Goal: Task Accomplishment & Management: Manage account settings

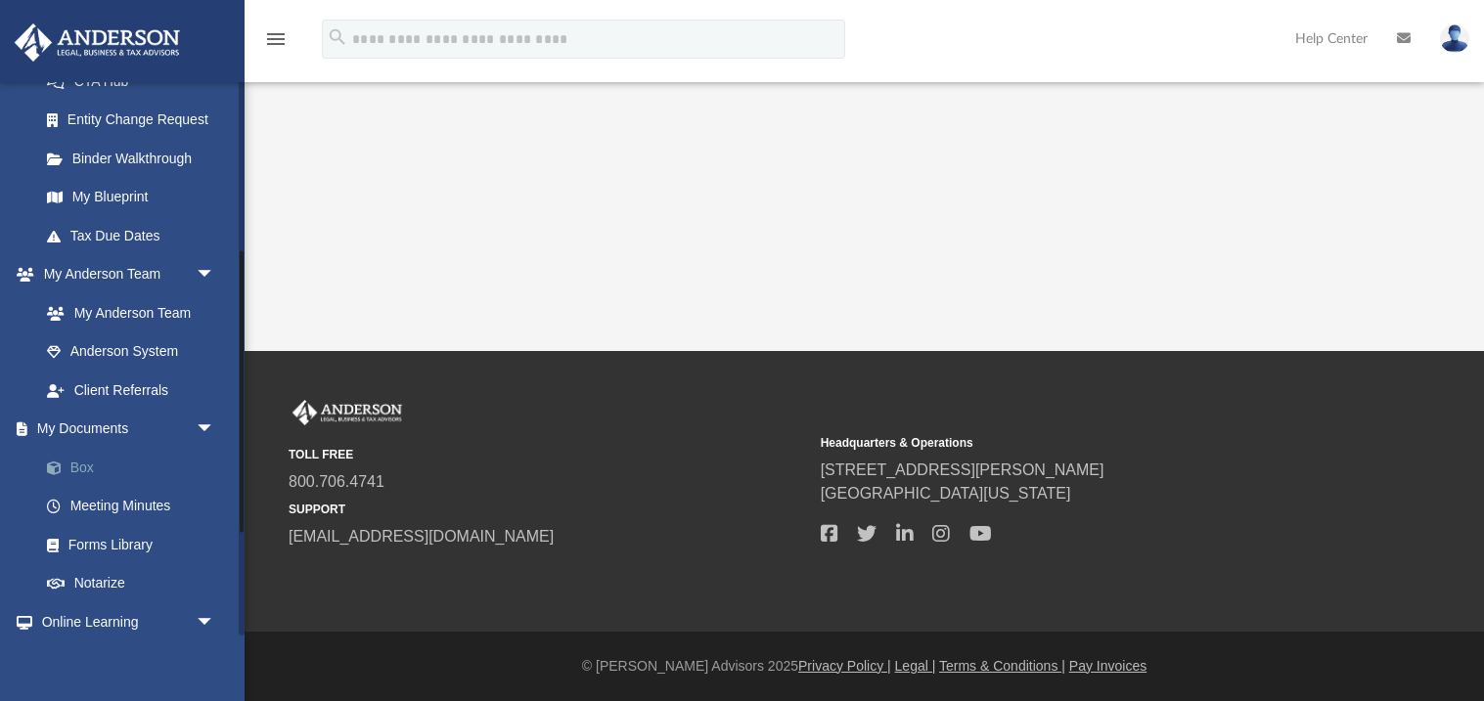
scroll to position [358, 0]
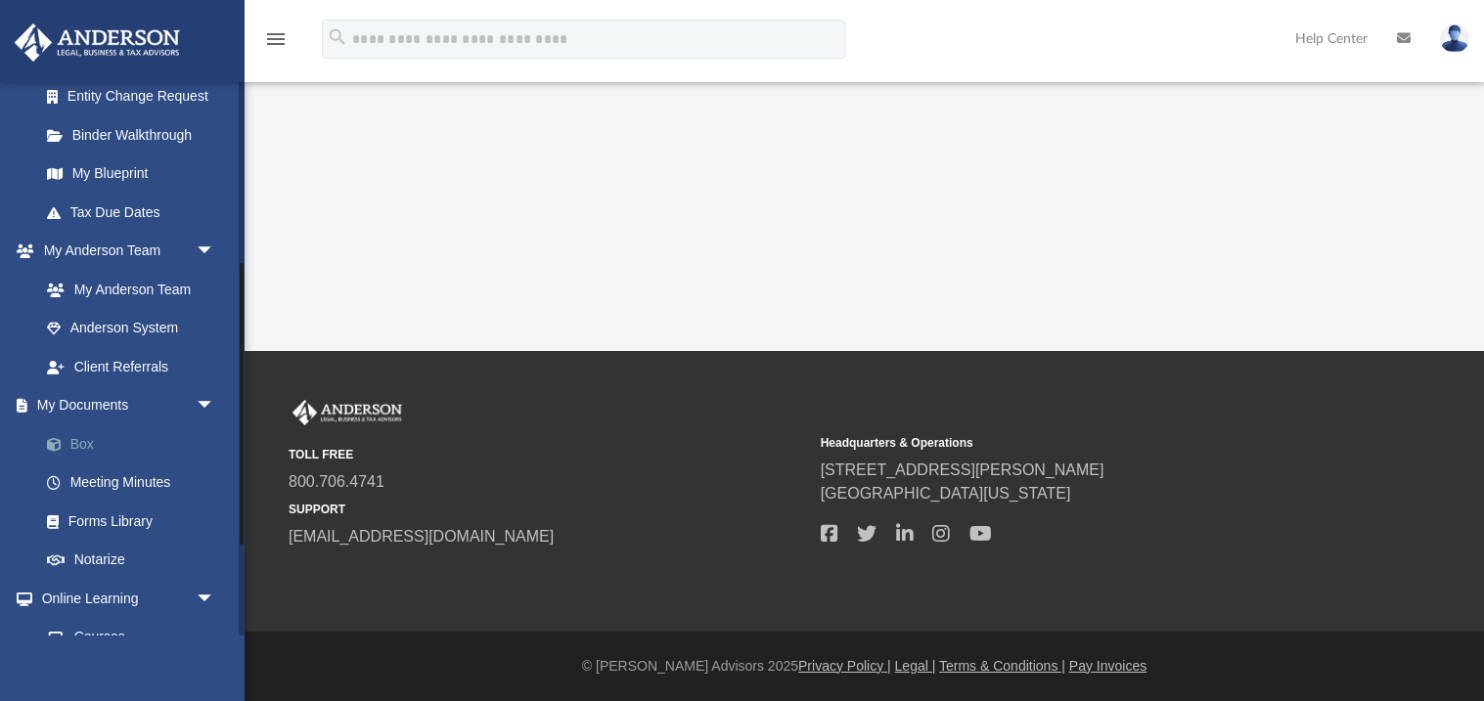
click at [98, 444] on link "Box" at bounding box center [135, 444] width 217 height 39
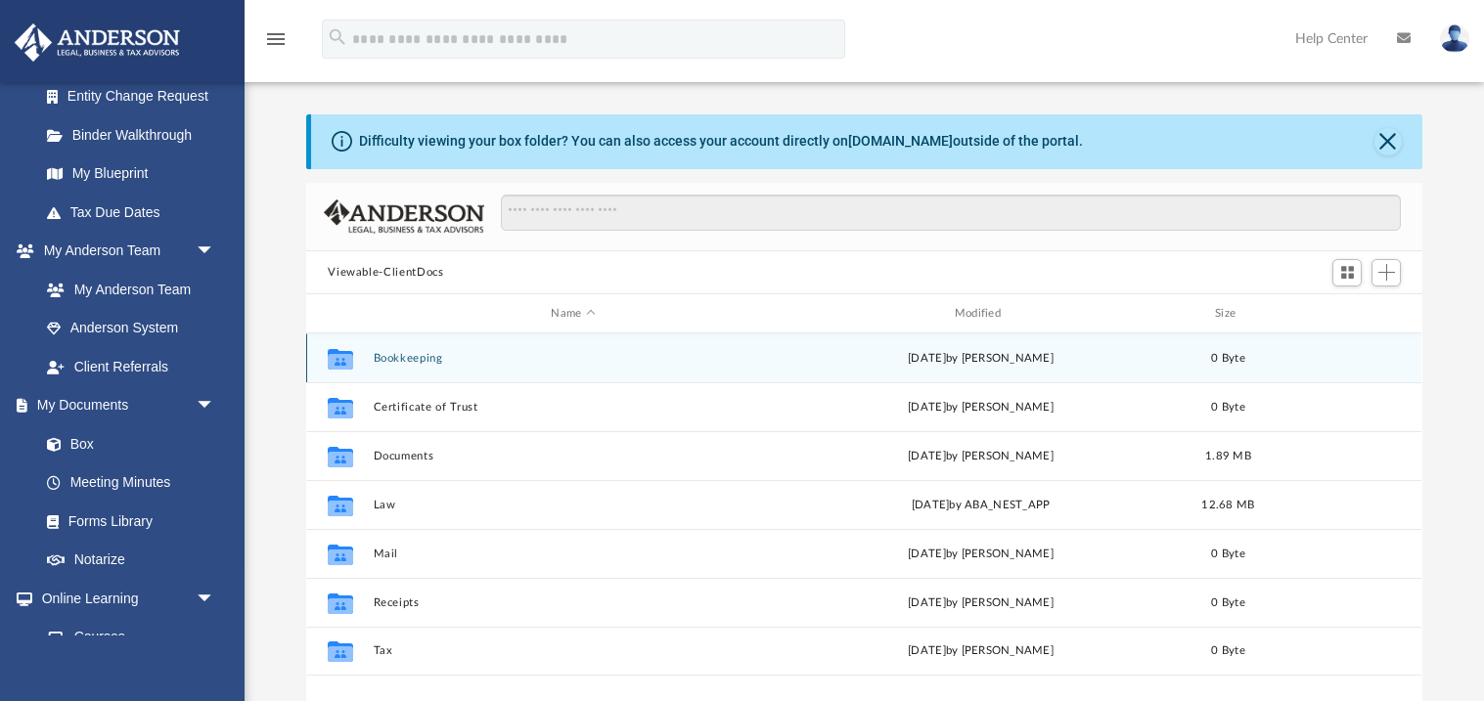
scroll to position [9, 0]
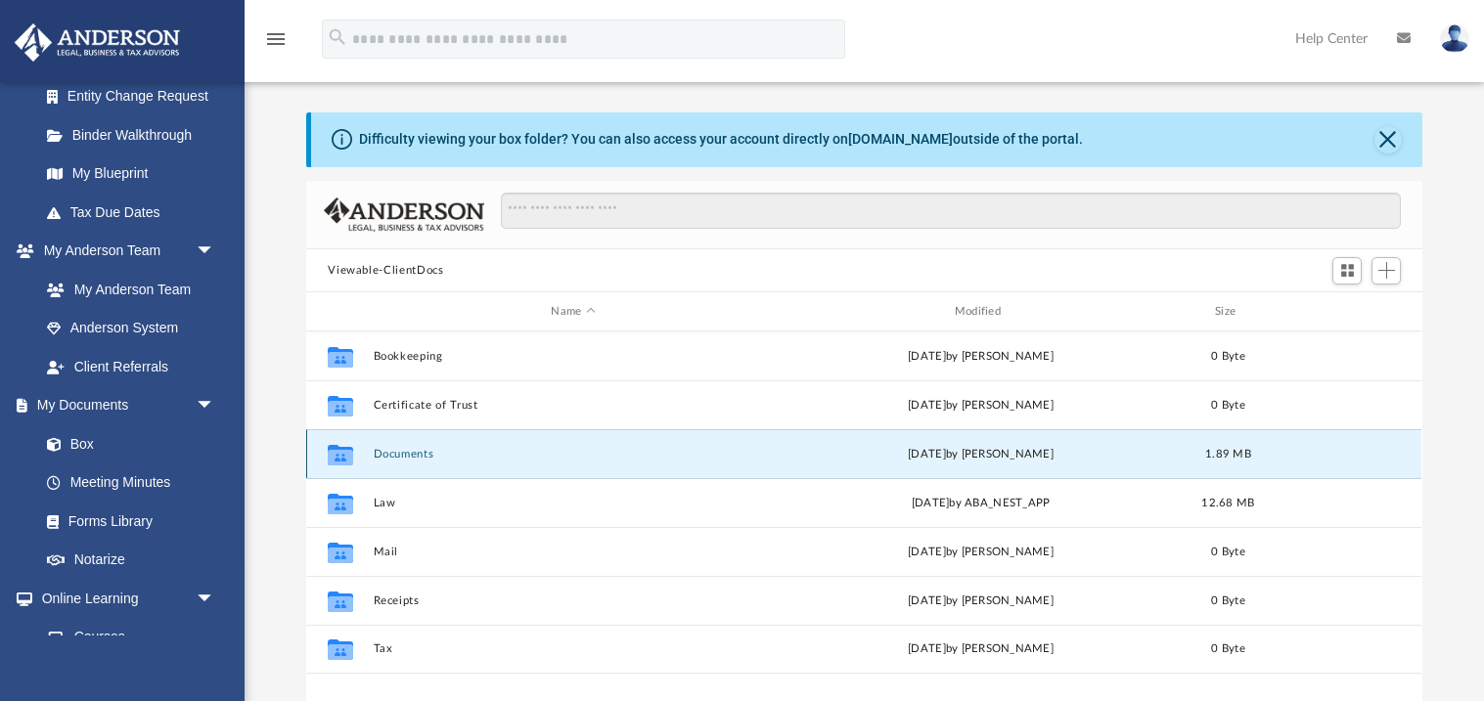
click at [412, 450] on button "Documents" at bounding box center [573, 454] width 399 height 13
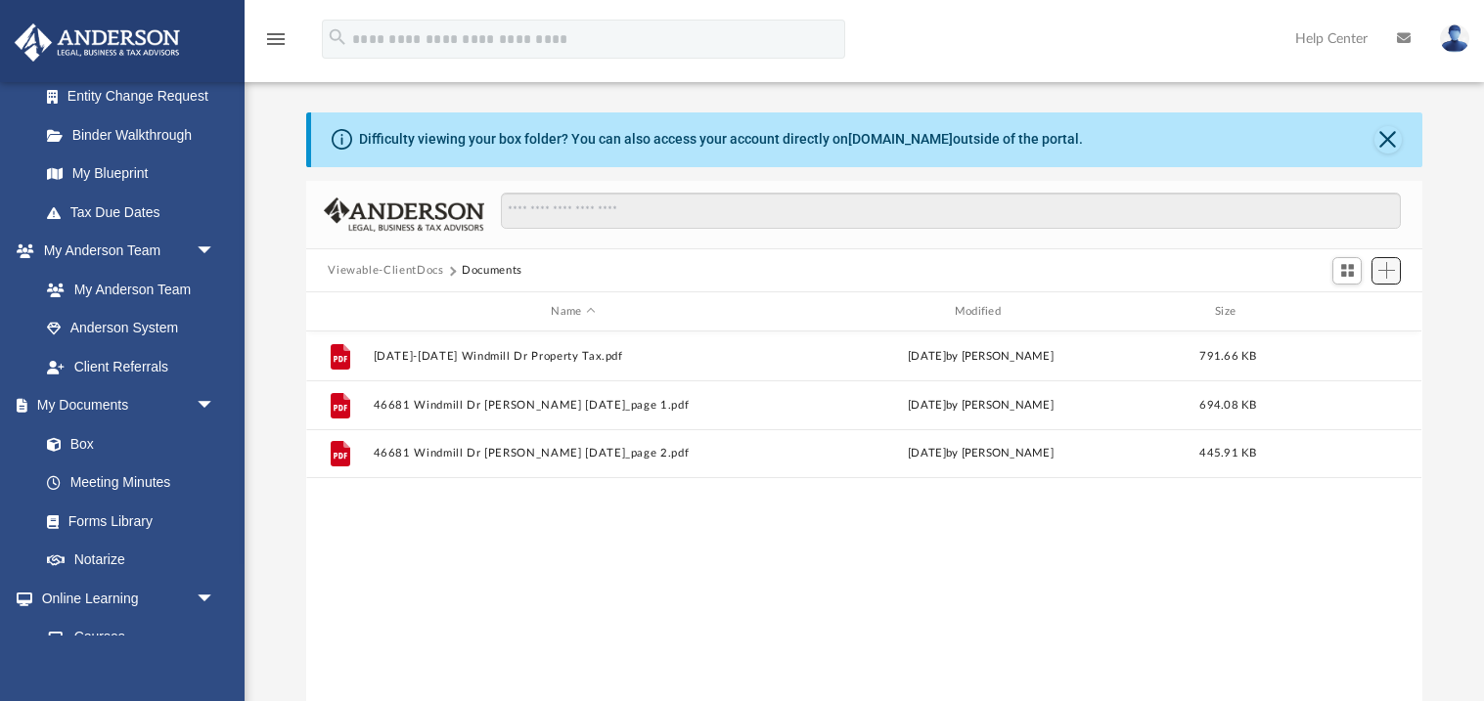
click at [1390, 273] on span "Add" at bounding box center [1386, 270] width 17 height 17
click at [1359, 312] on li "Upload" at bounding box center [1358, 309] width 63 height 21
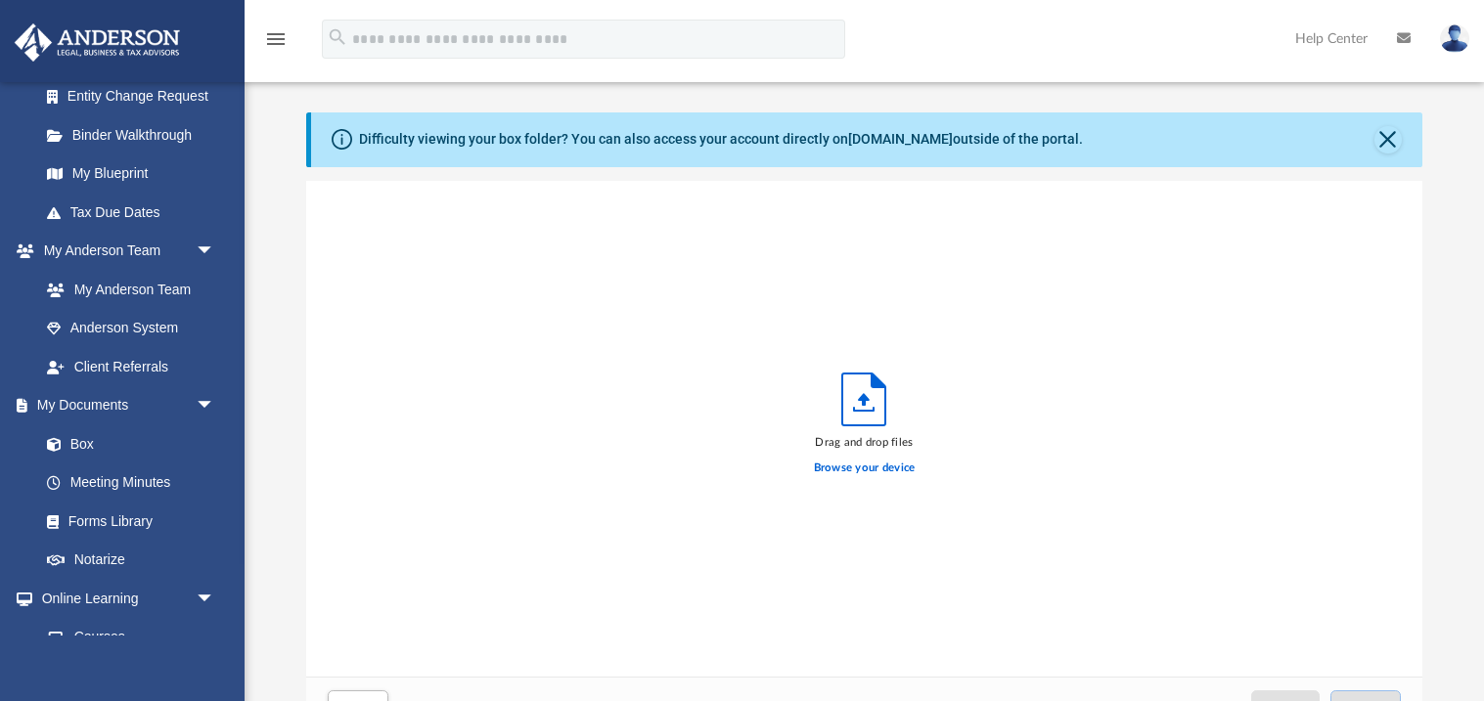
scroll to position [496, 1115]
click at [874, 470] on label "Browse your device" at bounding box center [865, 469] width 102 height 18
click at [0, 0] on input "Browse your device" at bounding box center [0, 0] width 0 height 0
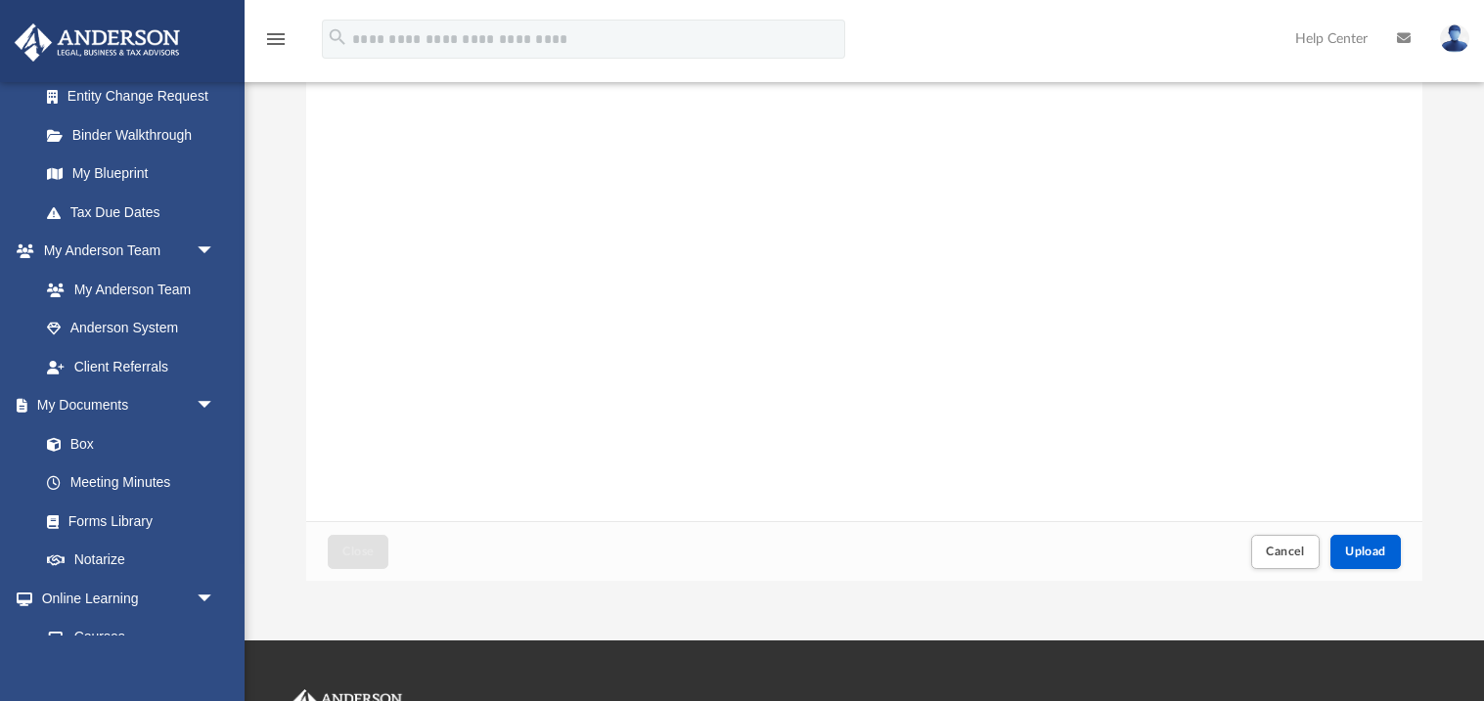
scroll to position [316, 0]
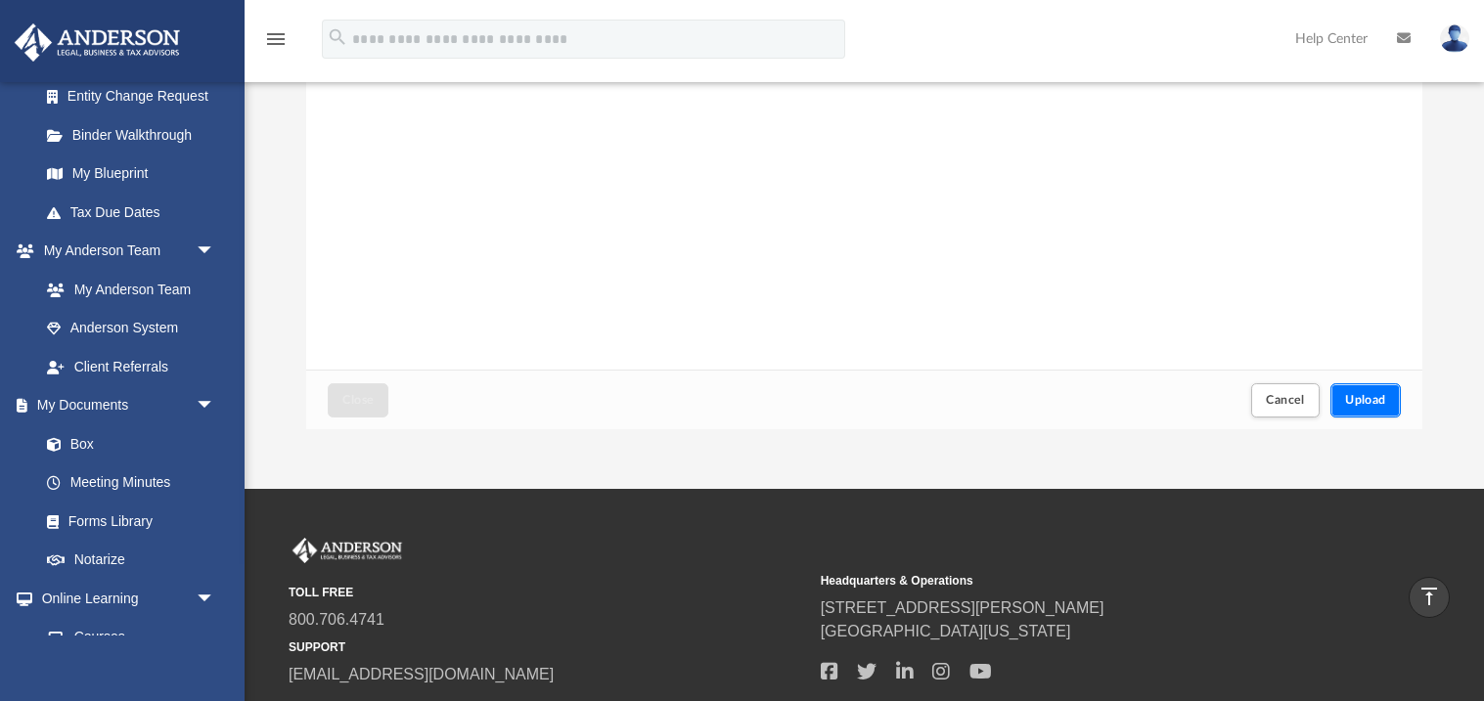
click at [1378, 394] on span "Upload" at bounding box center [1365, 400] width 41 height 12
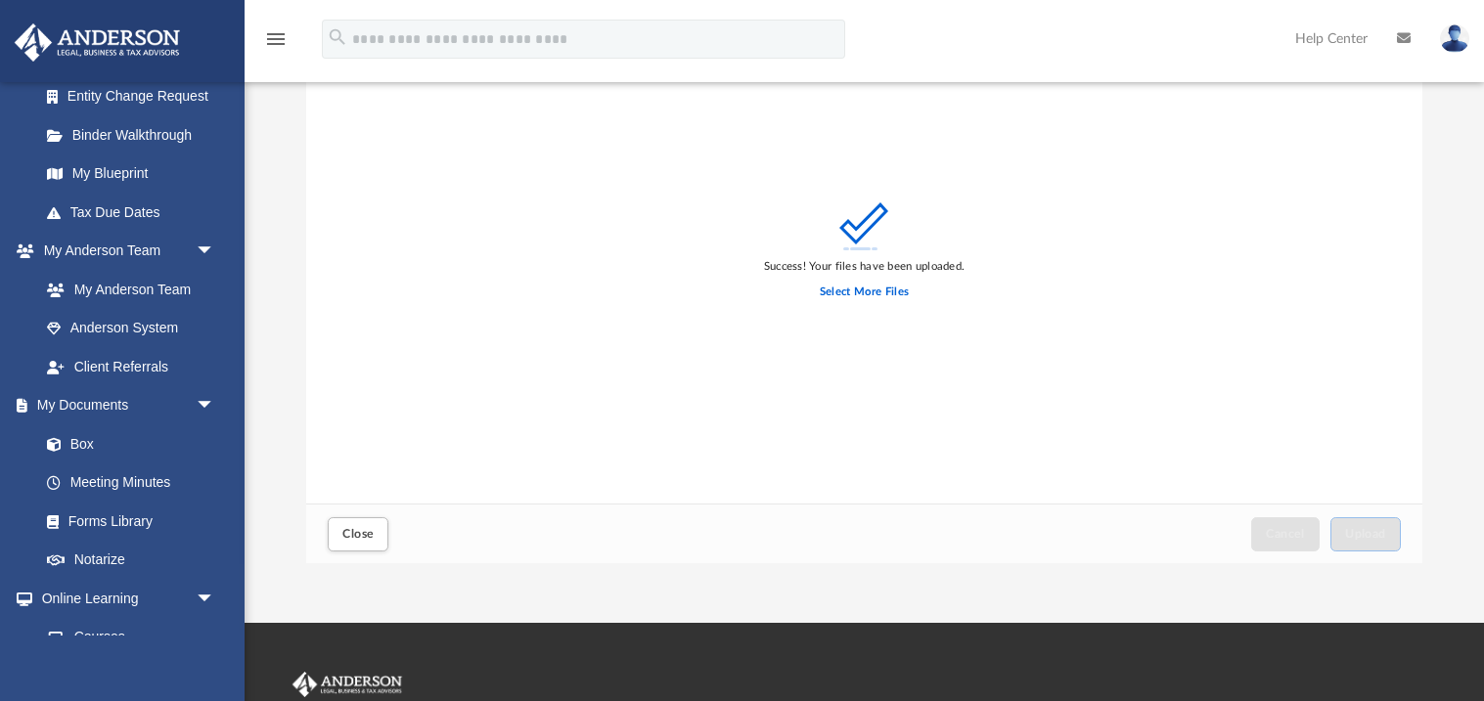
scroll to position [193, 0]
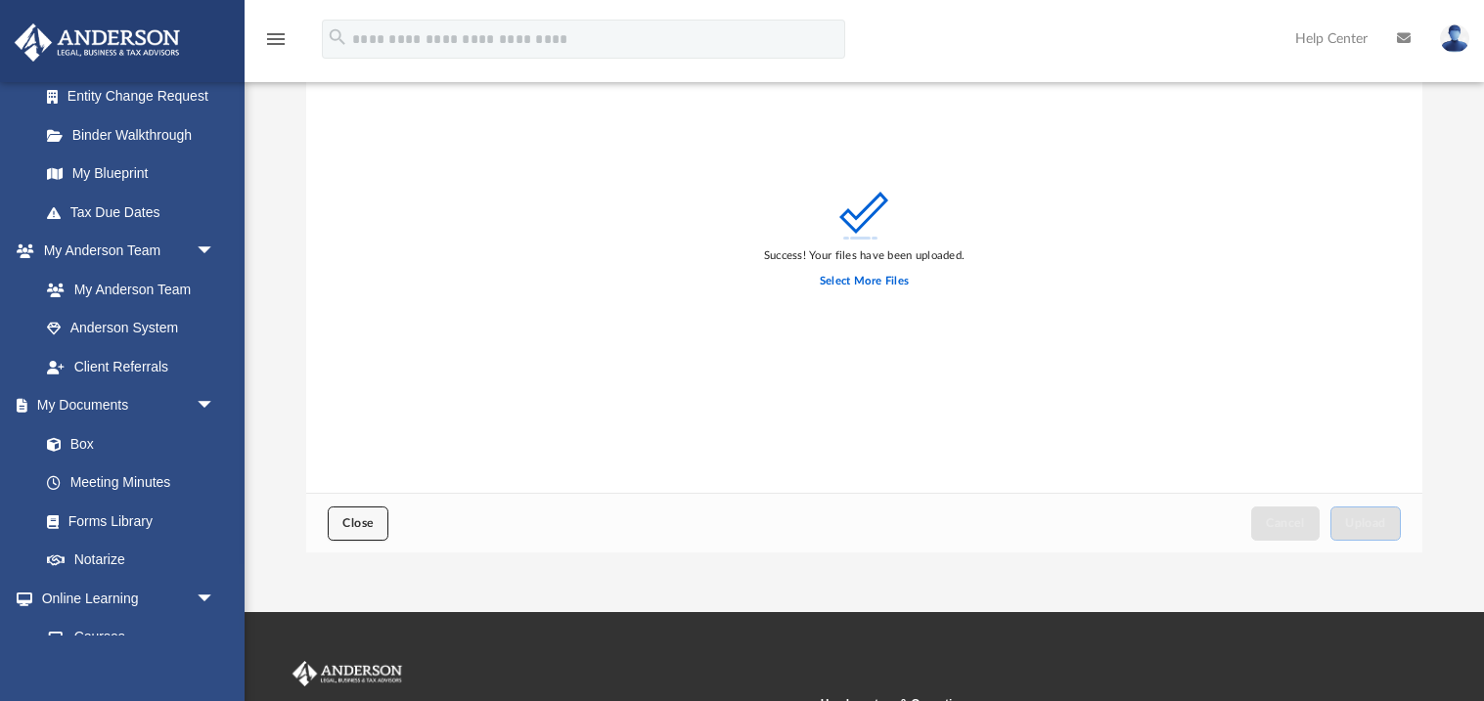
click at [364, 526] on span "Close" at bounding box center [357, 523] width 31 height 12
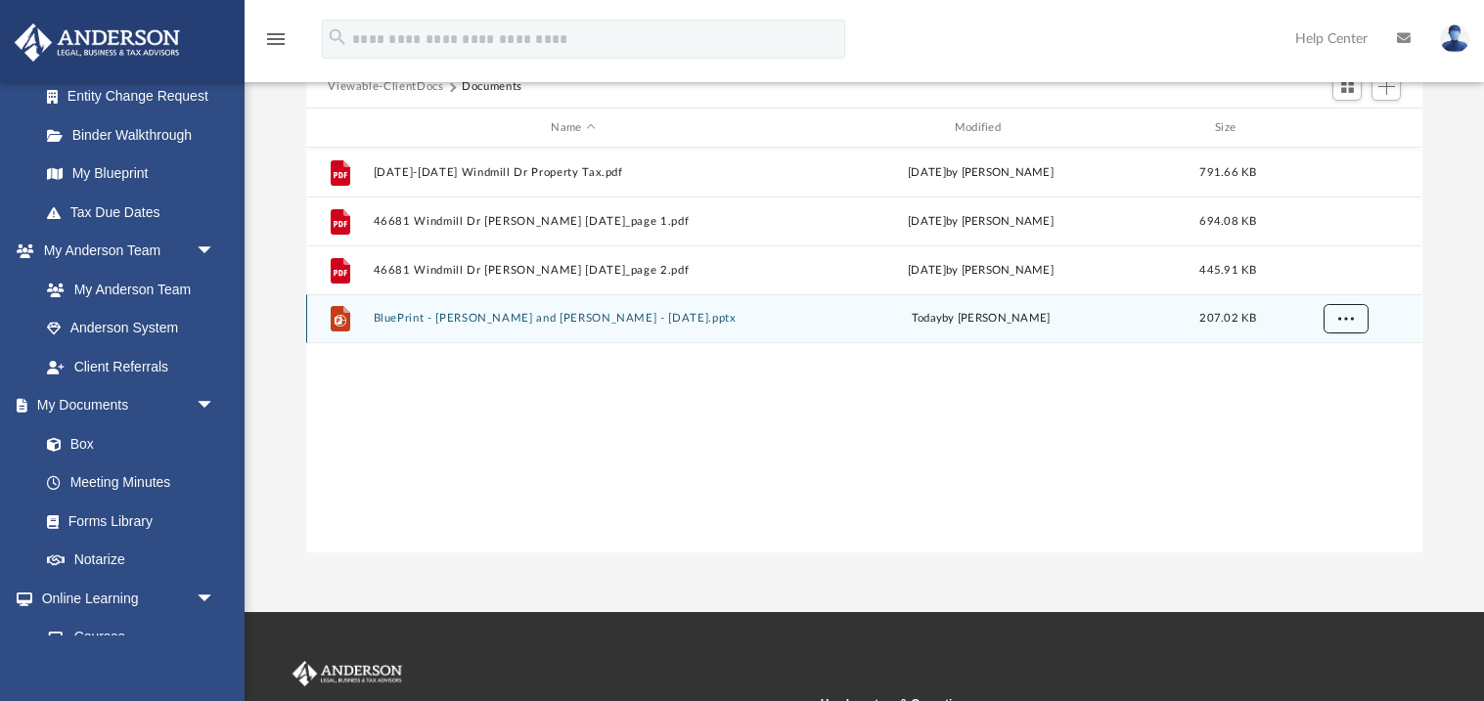
click at [1338, 322] on span "More options" at bounding box center [1346, 318] width 16 height 11
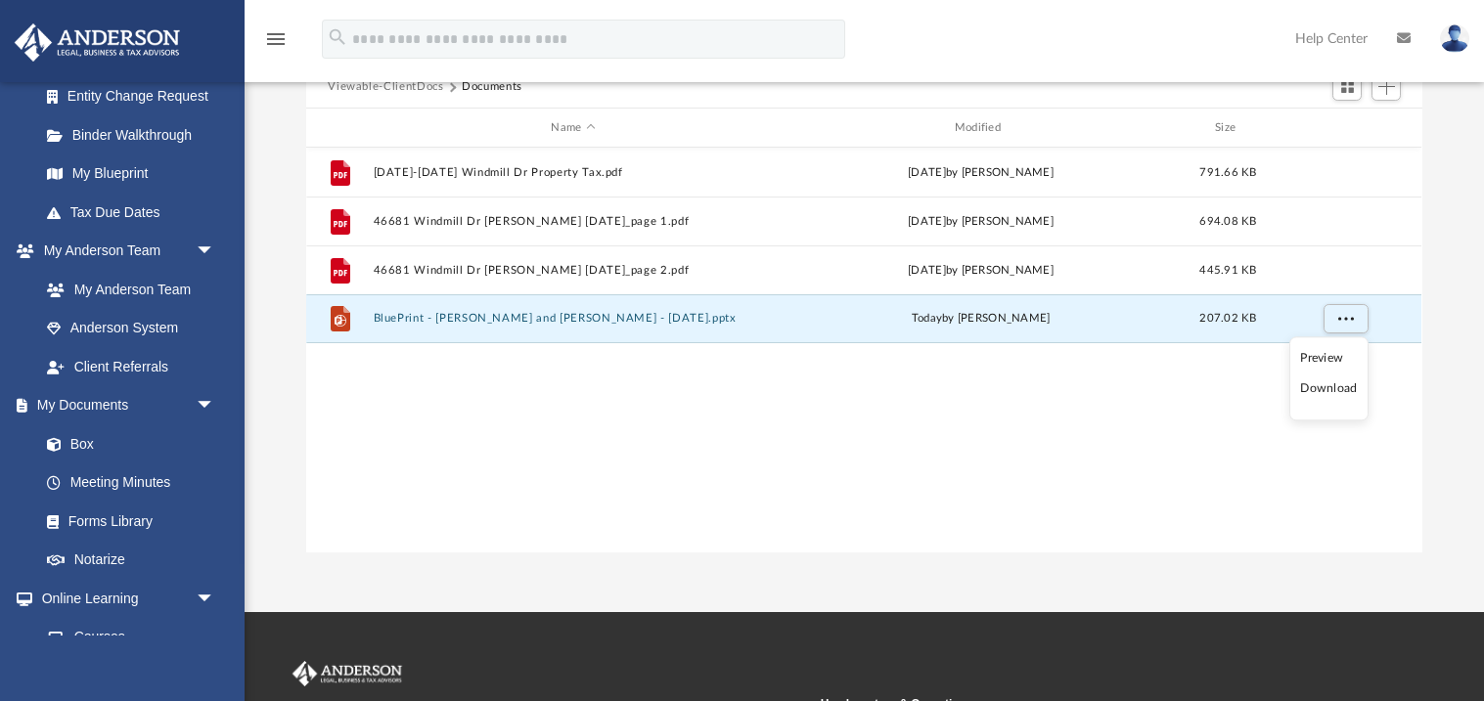
click at [945, 407] on div "File [DATE]-[DATE] Windmill Dr Property Tax.pdf [DATE] by [PERSON_NAME] 791.66 …" at bounding box center [863, 350] width 1115 height 405
click at [1039, 470] on div "File [DATE]-[DATE] Windmill Dr Property Tax.pdf [DATE] by [PERSON_NAME] 791.66 …" at bounding box center [863, 350] width 1115 height 405
click at [977, 518] on div "File [DATE]-[DATE] Windmill Dr Property Tax.pdf [DATE] by [PERSON_NAME] 791.66 …" at bounding box center [863, 350] width 1115 height 405
click at [919, 514] on div "File [DATE]-[DATE] Windmill Dr Property Tax.pdf [DATE] by [PERSON_NAME] 791.66 …" at bounding box center [863, 350] width 1115 height 405
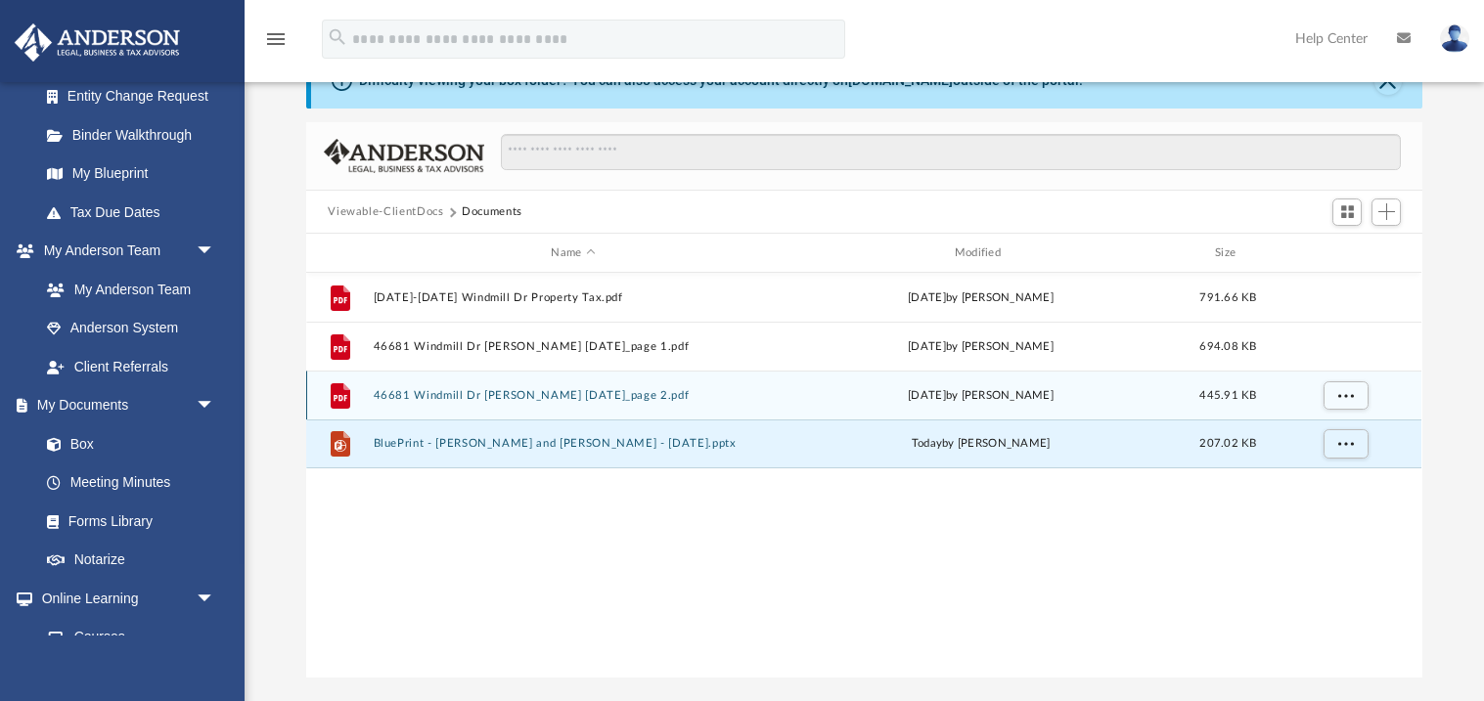
scroll to position [140, 0]
